Goal: Task Accomplishment & Management: Manage account settings

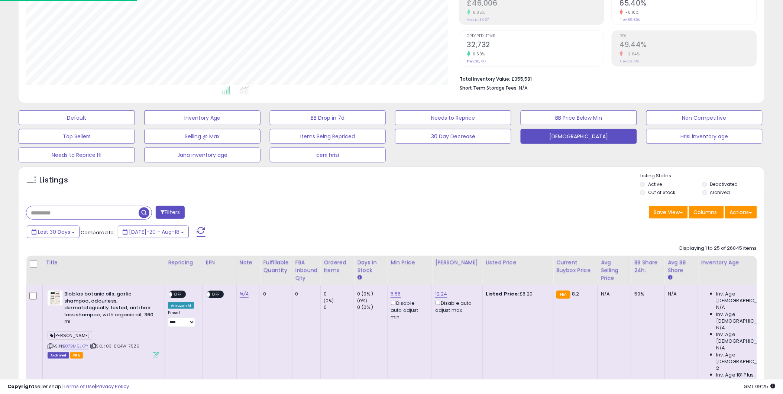
scroll to position [152, 433]
click at [649, 186] on label "Active" at bounding box center [655, 184] width 14 height 6
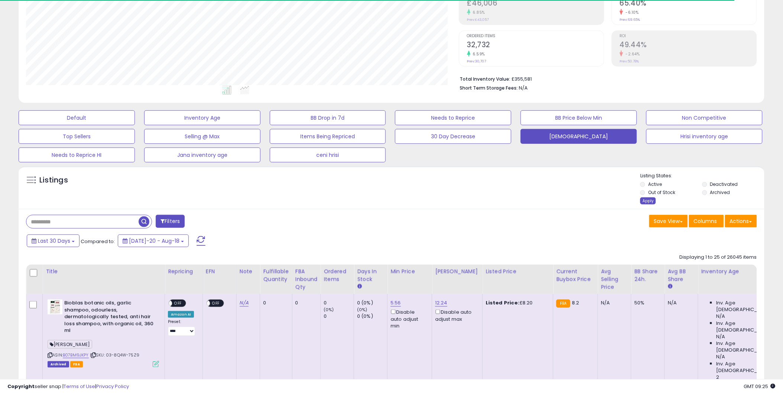
click at [644, 199] on div "Apply" at bounding box center [648, 200] width 16 height 7
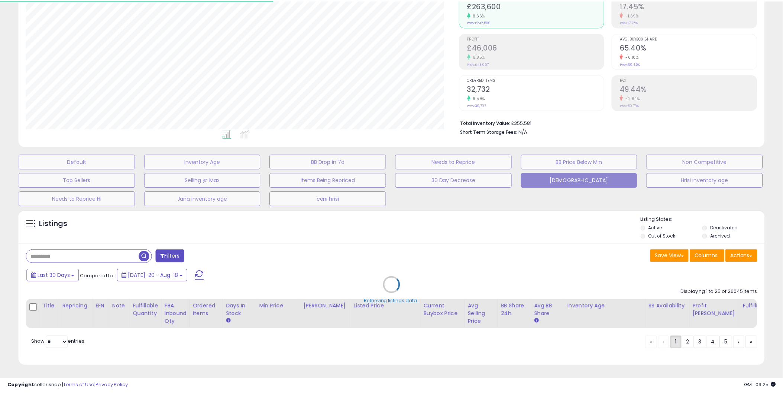
scroll to position [152, 436]
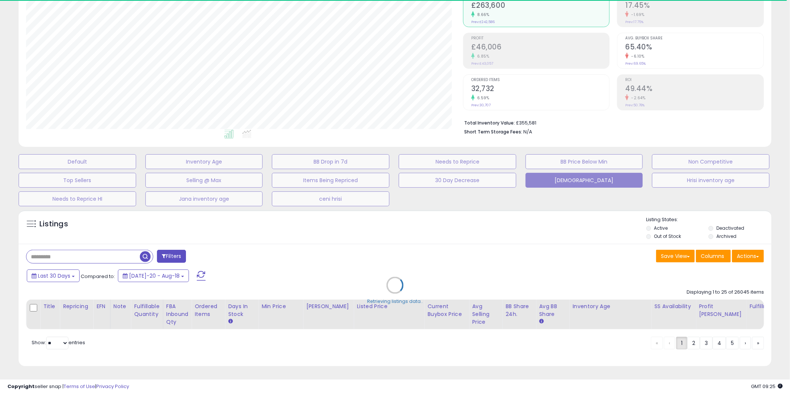
click at [660, 221] on div "Retrieving listings data.." at bounding box center [395, 290] width 764 height 169
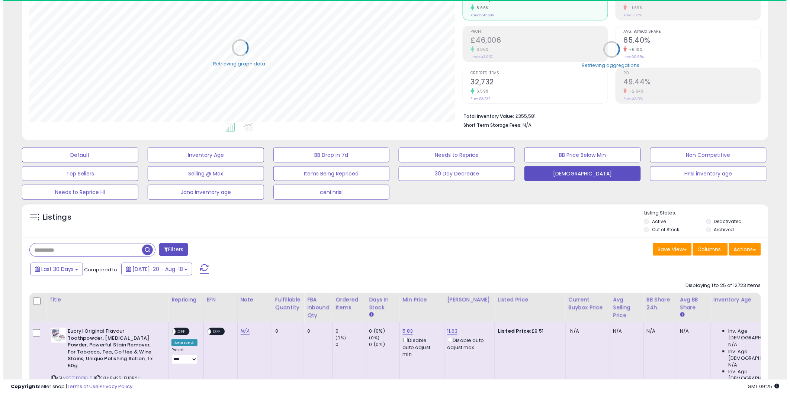
scroll to position [371572, 371291]
click at [646, 229] on li "Out of Stock" at bounding box center [670, 230] width 61 height 8
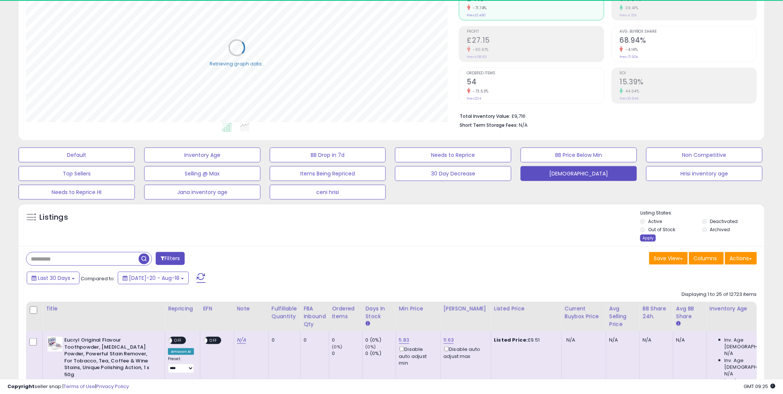
click at [644, 236] on div "Apply" at bounding box center [648, 238] width 16 height 7
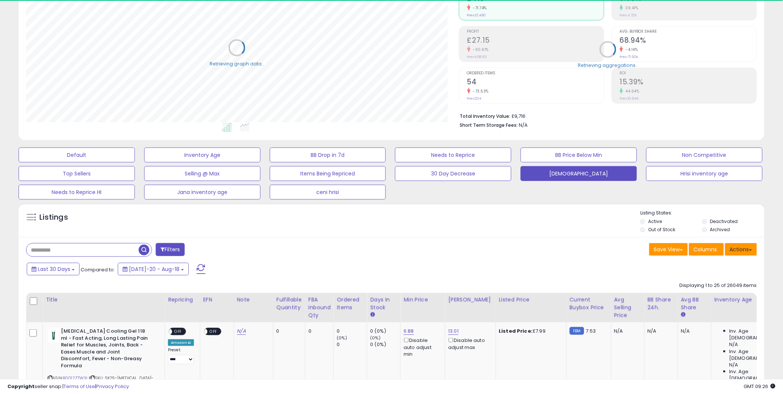
click at [745, 246] on button "Actions" at bounding box center [741, 249] width 32 height 13
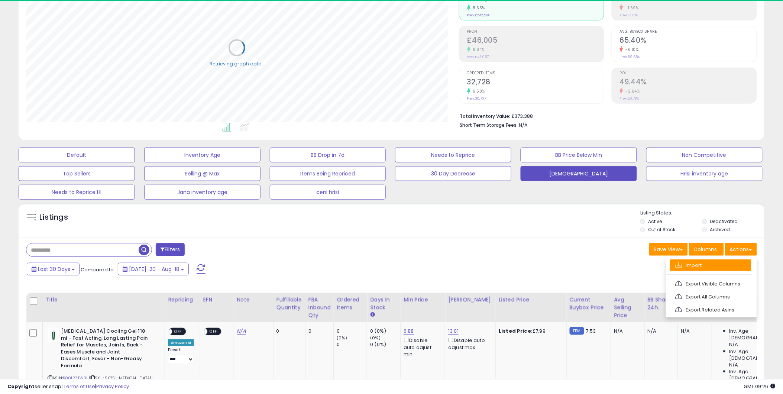
click at [717, 265] on link "Import" at bounding box center [710, 265] width 81 height 12
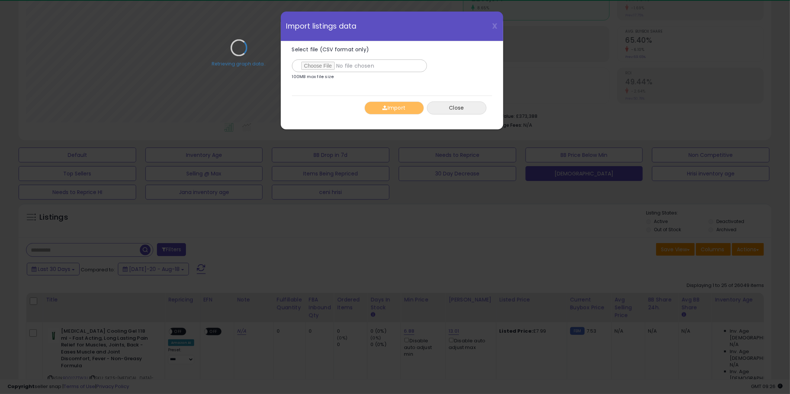
click at [463, 109] on button "Close" at bounding box center [456, 107] width 59 height 13
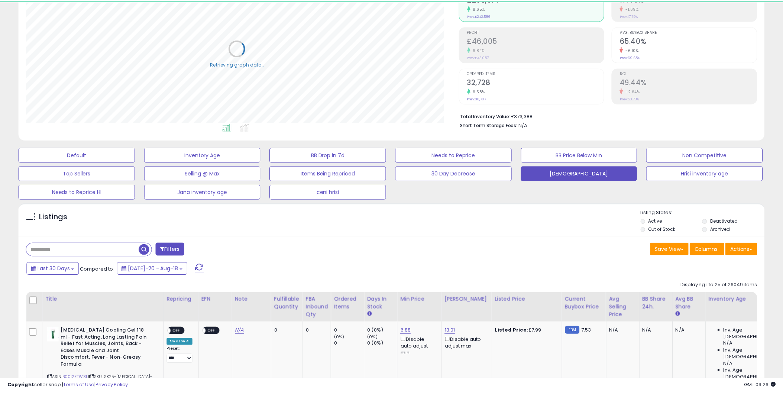
scroll to position [371572, 371291]
click at [737, 252] on button "Actions" at bounding box center [741, 249] width 32 height 13
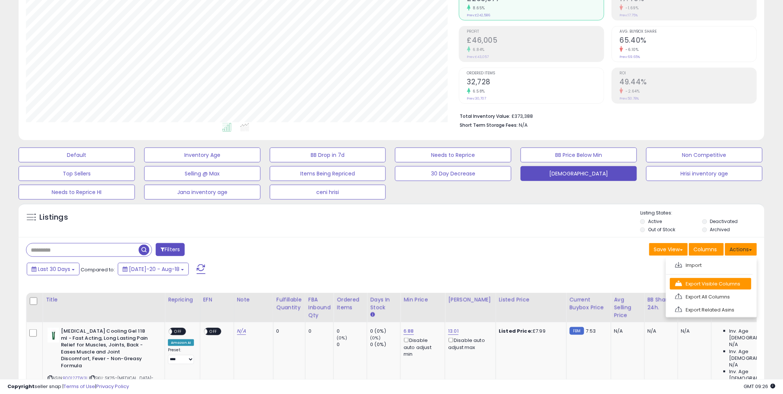
scroll to position [152, 433]
click at [710, 287] on link "Export Visible Columns" at bounding box center [710, 284] width 81 height 12
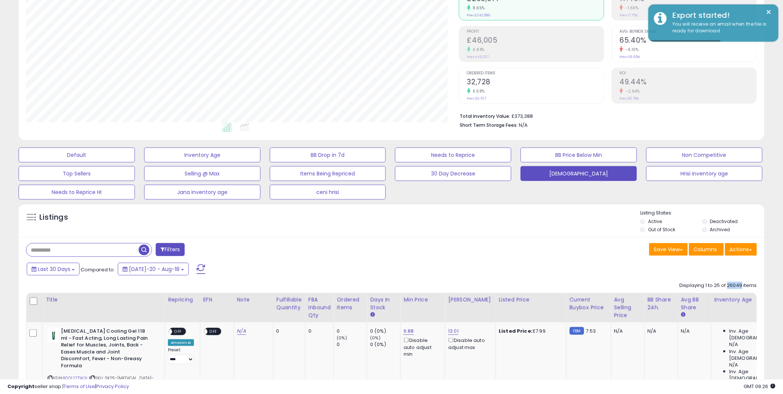
drag, startPoint x: 729, startPoint y: 288, endPoint x: 741, endPoint y: 287, distance: 12.3
click at [741, 287] on div "Displaying 1 to 25 of 26049 items" at bounding box center [718, 285] width 77 height 7
drag, startPoint x: 741, startPoint y: 287, endPoint x: 724, endPoint y: 287, distance: 17.1
click at [724, 287] on div "Displaying 1 to 25 of 26049 items" at bounding box center [718, 285] width 77 height 7
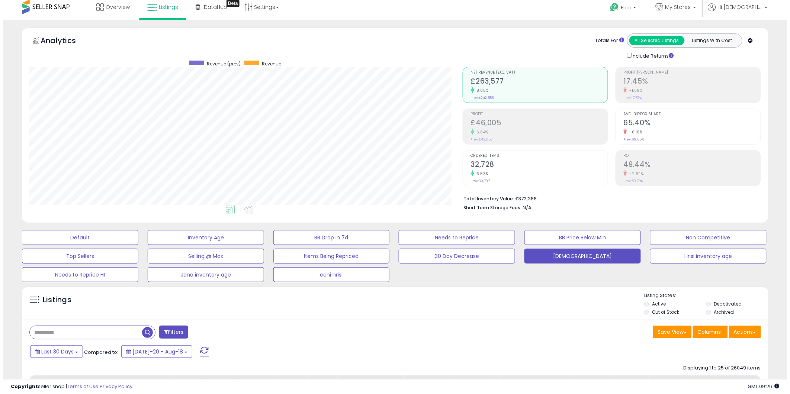
scroll to position [0, 0]
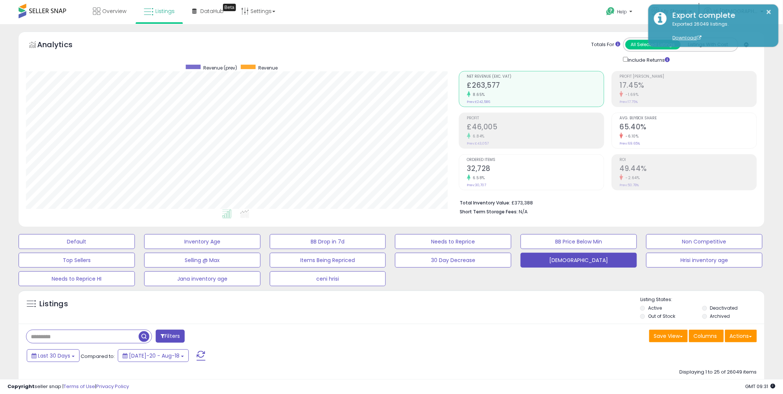
click at [757, 74] on li "Profit [PERSON_NAME] 17.45% -1.69% Prev: 17.75%" at bounding box center [684, 89] width 145 height 36
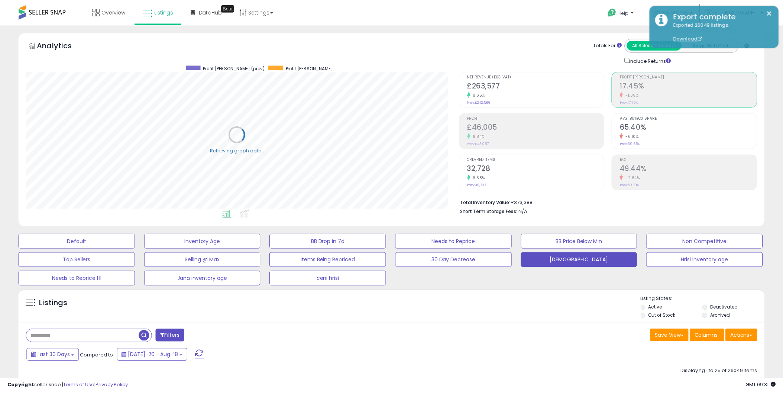
scroll to position [371572, 371291]
